Goal: Information Seeking & Learning: Learn about a topic

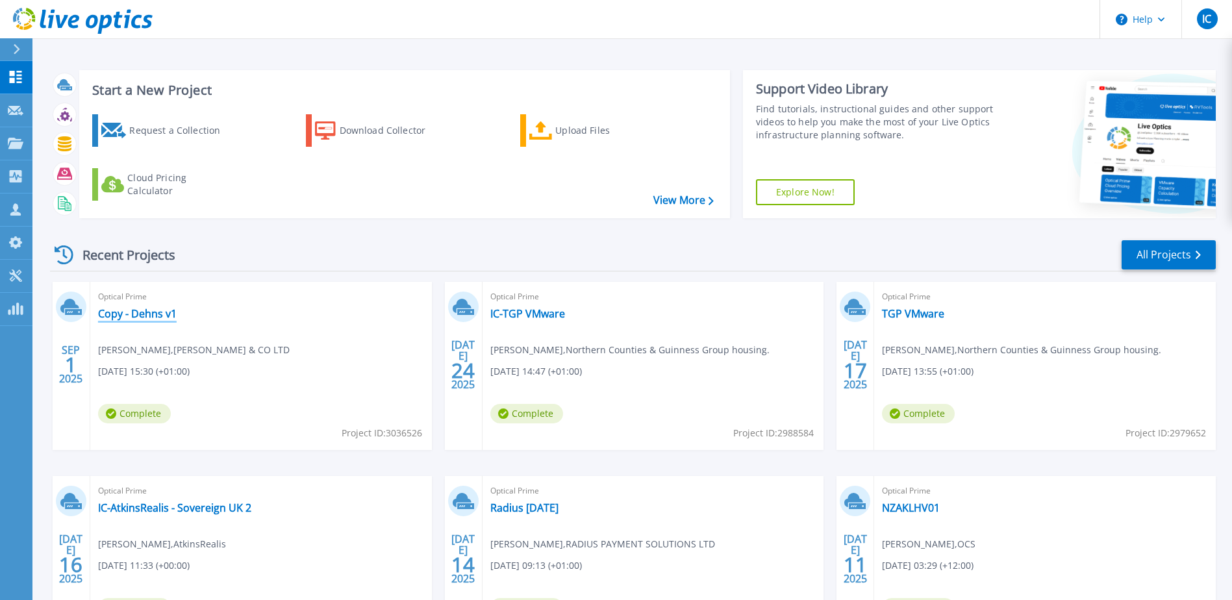
click at [149, 316] on link "Copy - Dehns v1" at bounding box center [137, 313] width 79 height 13
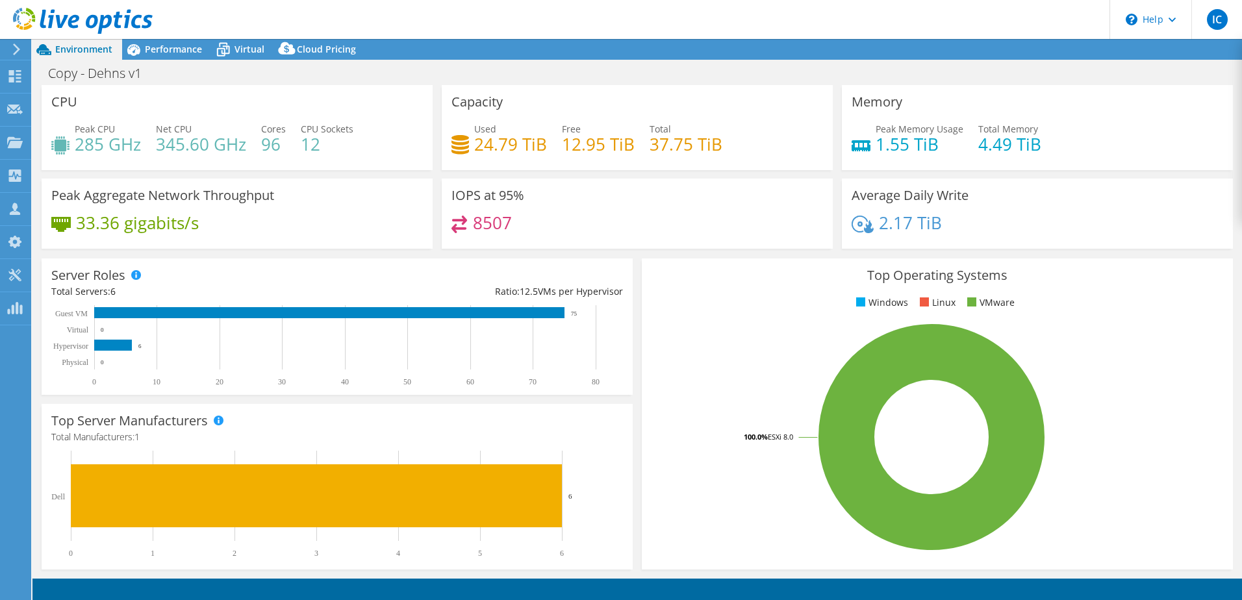
select select "USD"
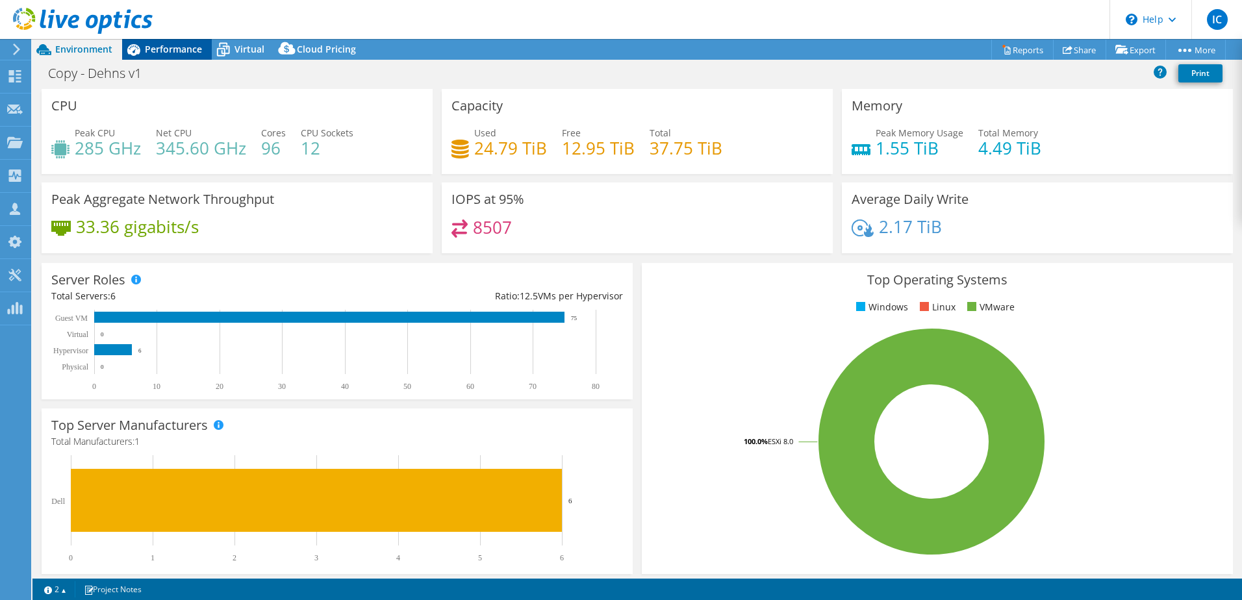
click at [182, 51] on span "Performance" at bounding box center [173, 49] width 57 height 12
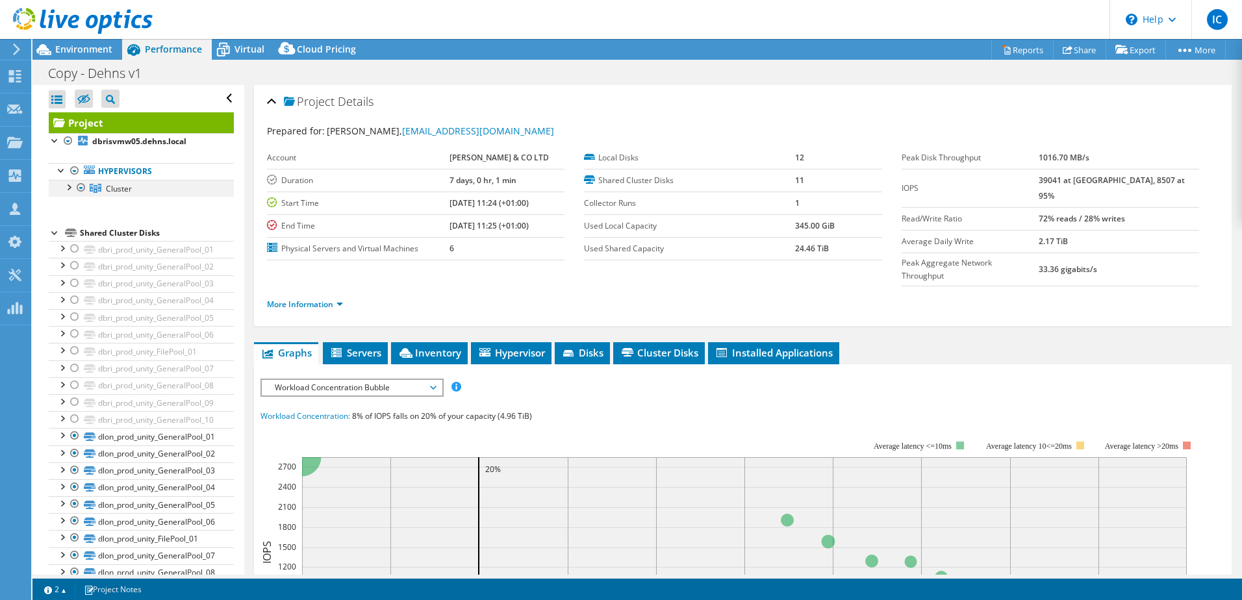
click at [65, 186] on div at bounding box center [68, 186] width 13 height 13
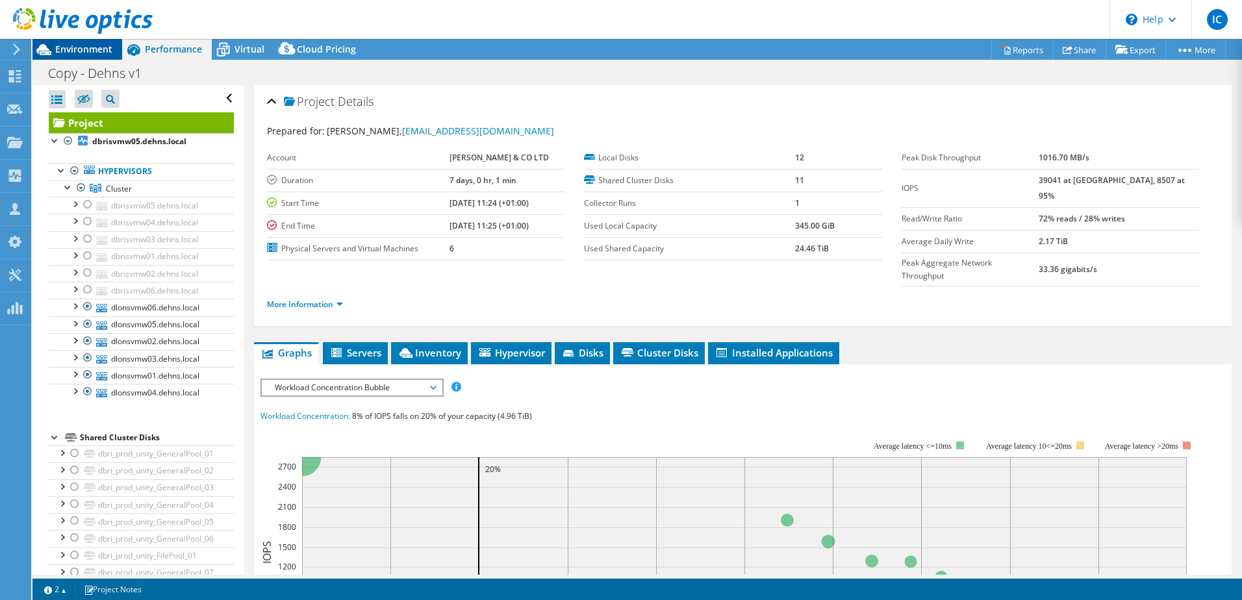
click at [86, 53] on span "Environment" at bounding box center [83, 49] width 57 height 12
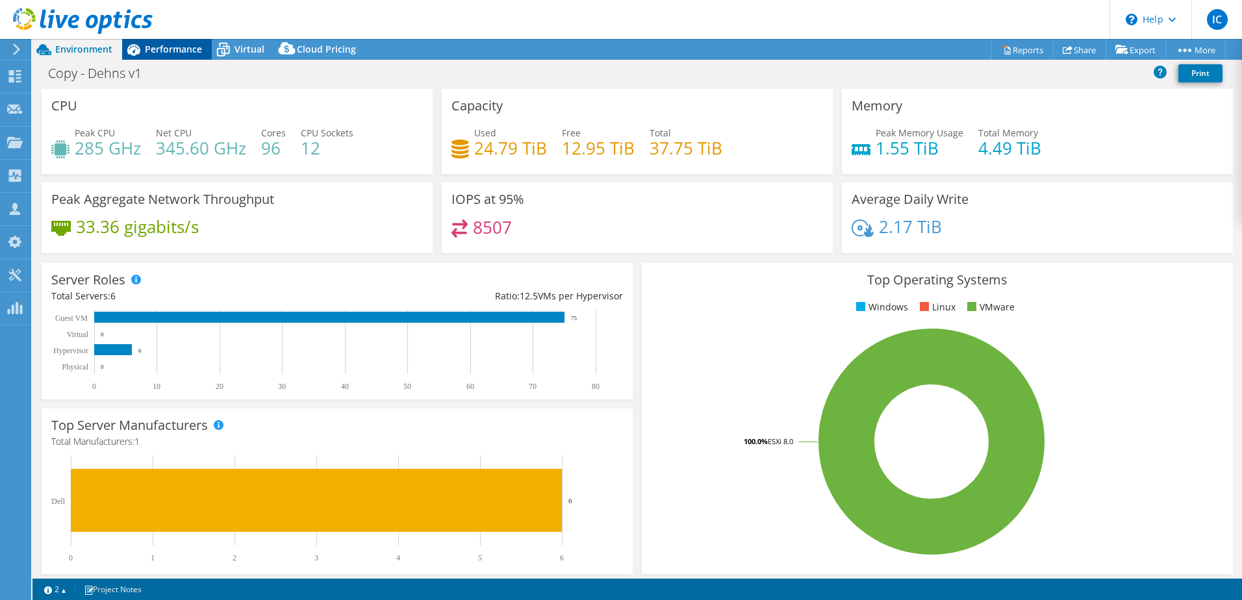
click at [123, 56] on icon at bounding box center [133, 49] width 23 height 23
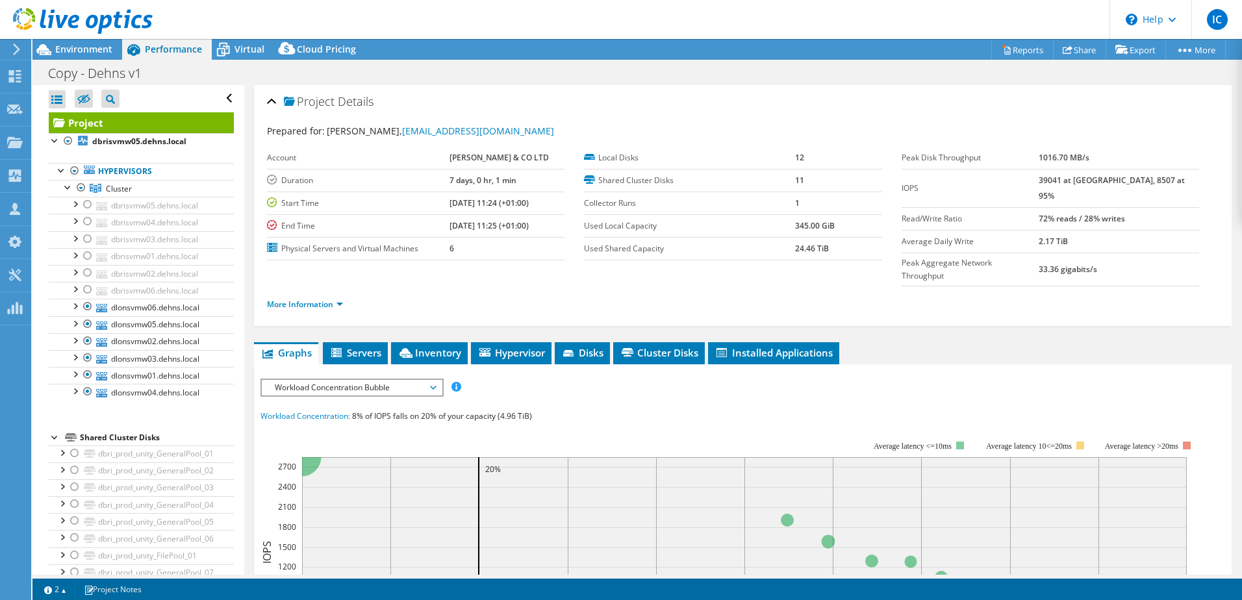
click at [333, 380] on span "Workload Concentration Bubble" at bounding box center [351, 388] width 167 height 16
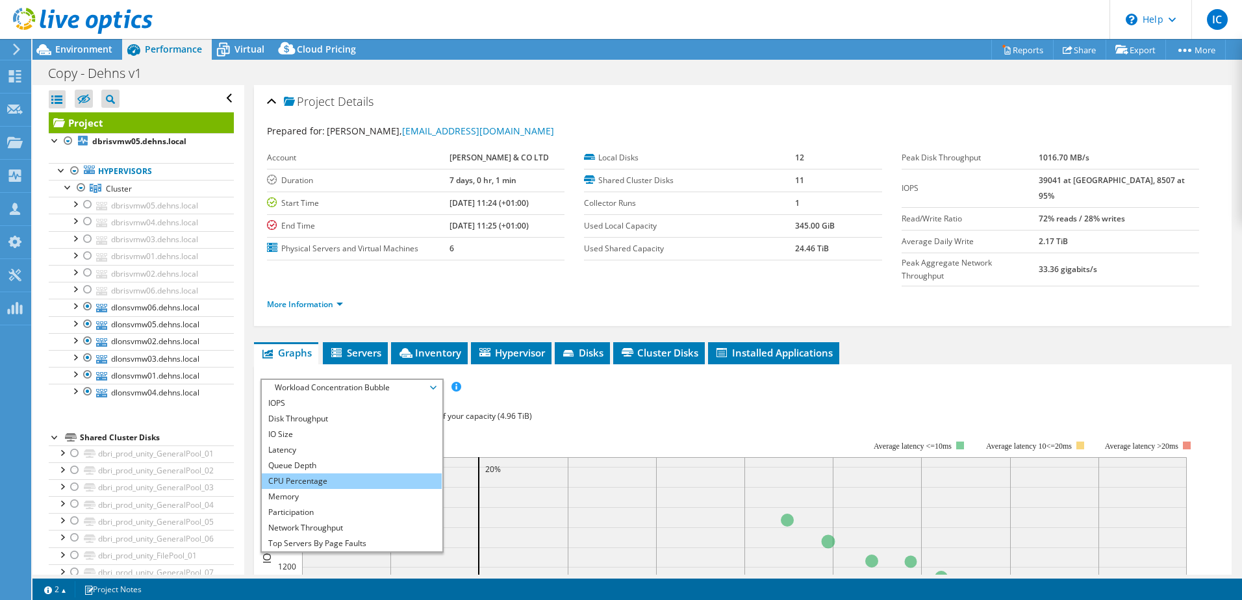
click at [298, 473] on li "CPU Percentage" at bounding box center [352, 481] width 180 height 16
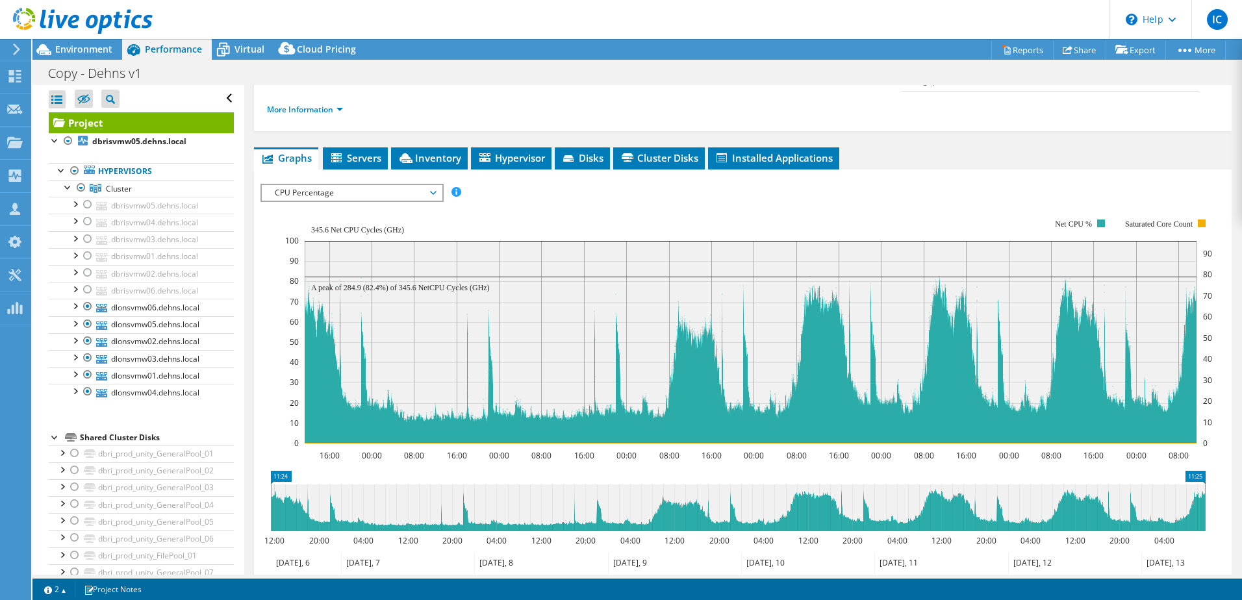
scroll to position [260, 0]
